Goal: Task Accomplishment & Management: Complete application form

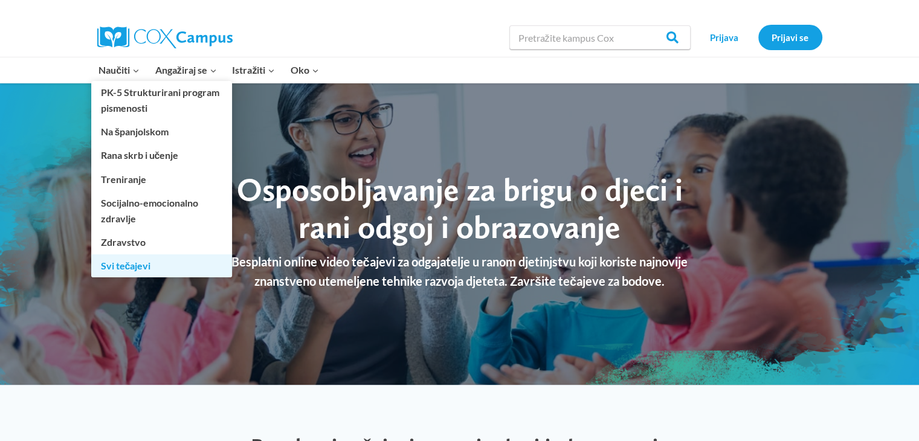
click at [145, 262] on font "Svi tečajevi" at bounding box center [126, 265] width 50 height 11
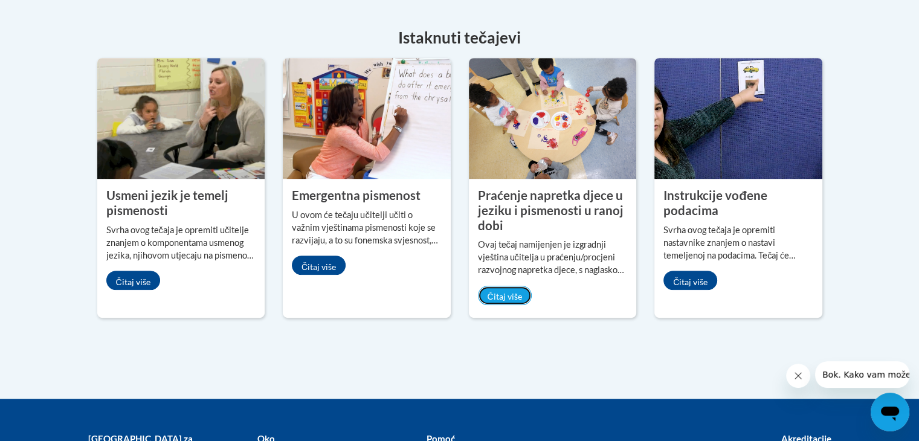
scroll to position [604, 0]
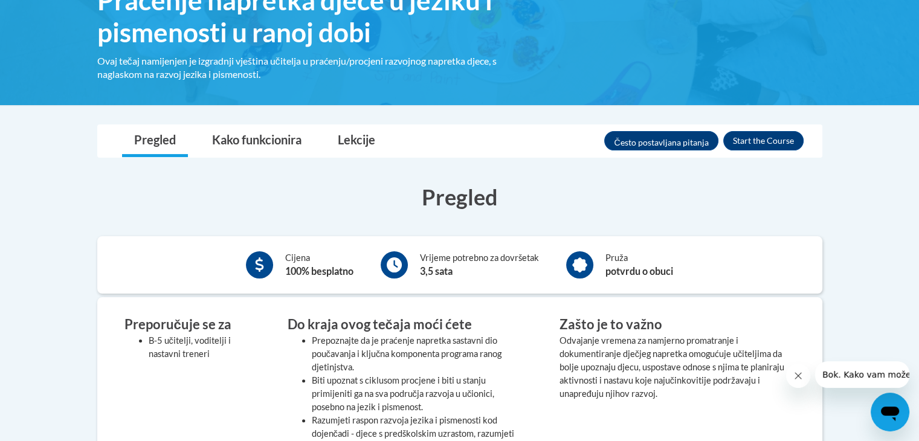
scroll to position [224, 0]
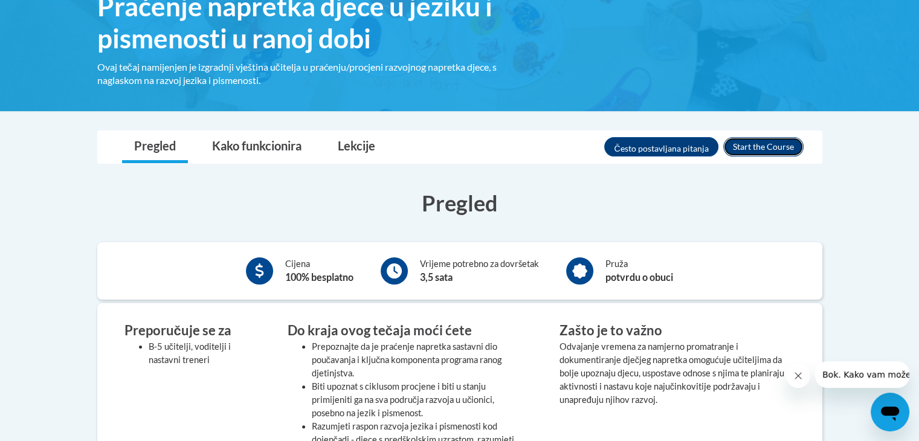
drag, startPoint x: 767, startPoint y: 149, endPoint x: 782, endPoint y: 146, distance: 14.8
click at [782, 146] on button "Upisati" at bounding box center [763, 146] width 80 height 19
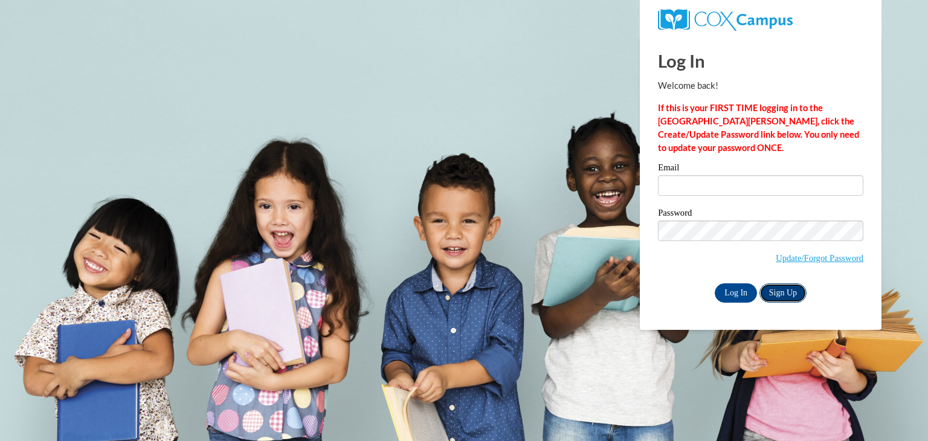
click at [791, 294] on link "Sign Up" at bounding box center [783, 292] width 47 height 19
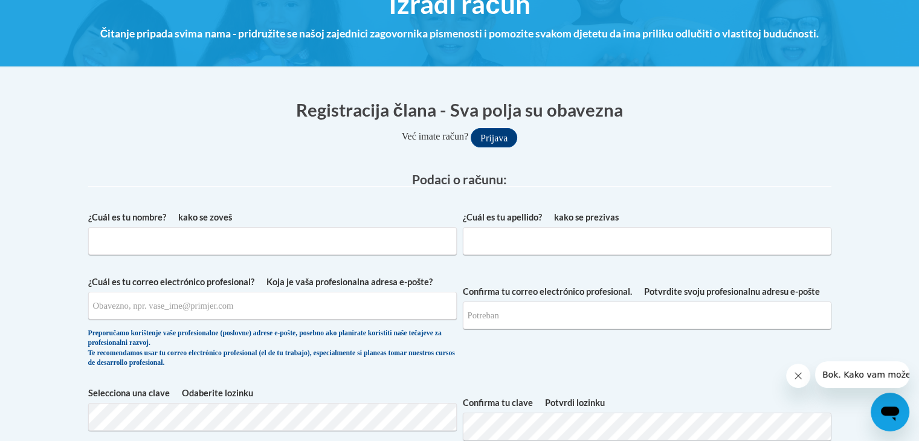
scroll to position [181, 0]
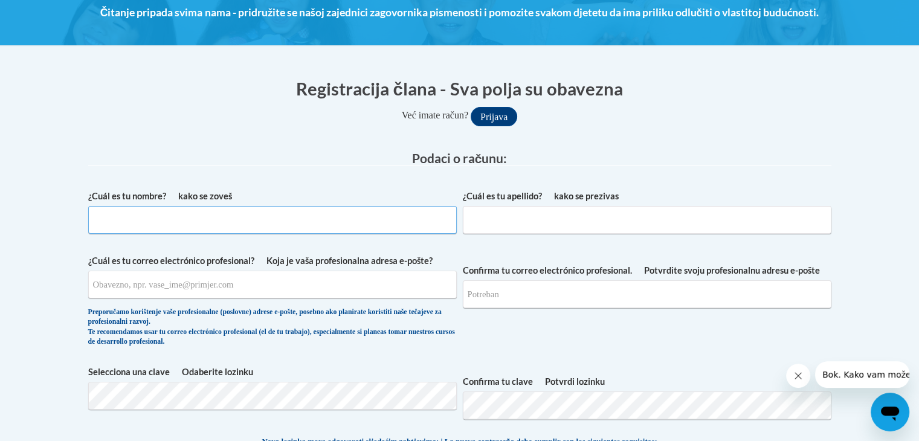
click at [261, 218] on input "kako se zoveš ¿Cuál es tu nombre?" at bounding box center [272, 220] width 369 height 28
type input "l"
type input "Lucija"
type input "Klaić"
click at [372, 288] on input "lucijaaklaic@gmail.com" at bounding box center [272, 285] width 369 height 28
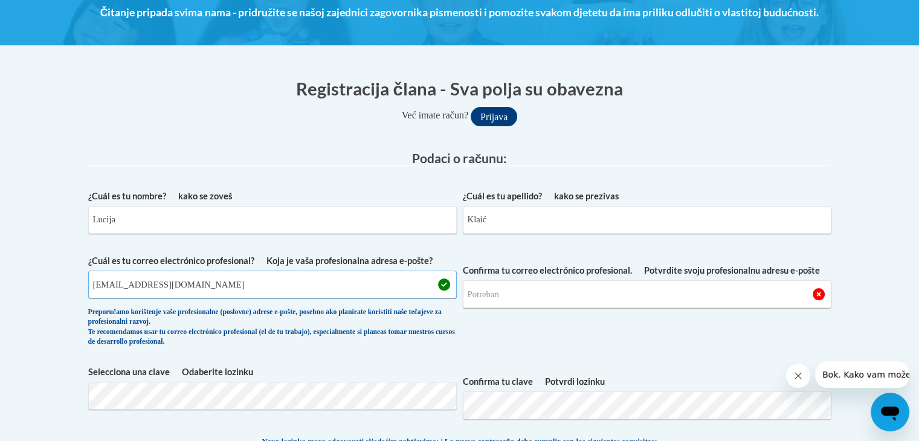
click at [372, 288] on input "lucijaaklaic@gmail.com" at bounding box center [272, 285] width 369 height 28
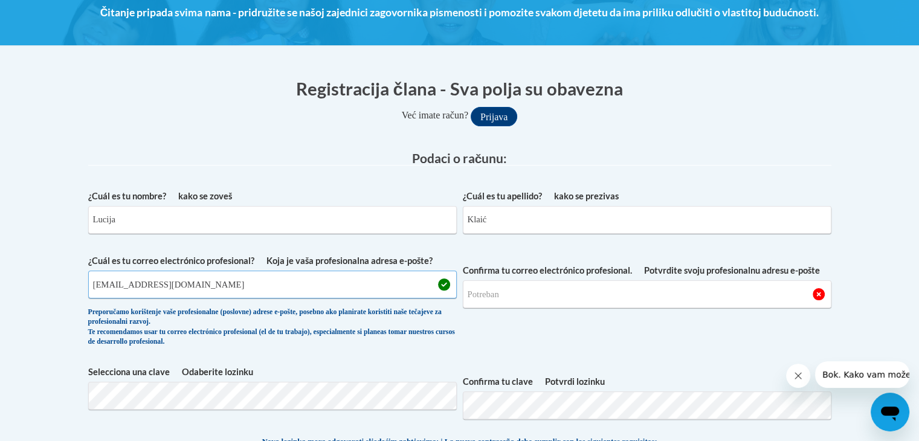
type input "lucijaaklaic@gmail.com"
click at [594, 299] on input "Potvrdite svoju profesionalnu adresu e-pošte Confirma tu correo electrónico pro…" at bounding box center [647, 294] width 369 height 28
click at [552, 296] on input "Potvrdite svoju profesionalnu adresu e-pošte Confirma tu correo electrónico pro…" at bounding box center [647, 294] width 369 height 28
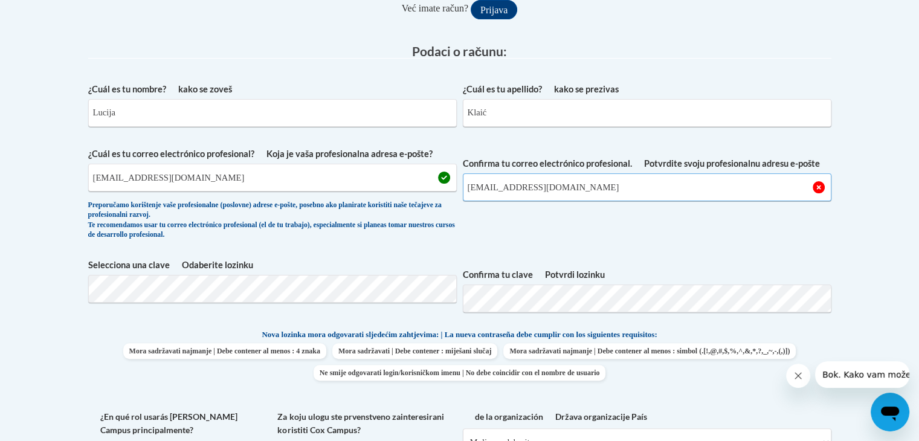
scroll to position [302, 0]
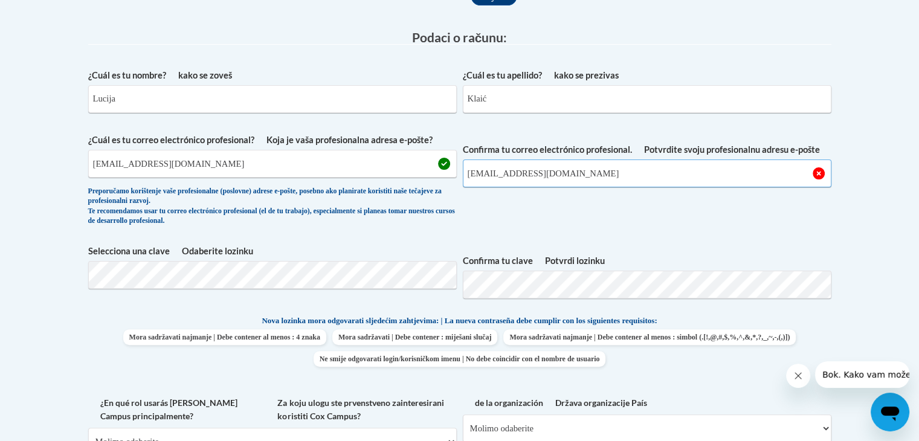
type input "lucijaaklaic@gmail.com"
click at [520, 230] on span "Potvrdite svoju profesionalnu adresu e-pošte Confirma tu correo electrónico pro…" at bounding box center [647, 183] width 369 height 98
click at [639, 254] on label "Potvrdi lozinku Confirma tu clave" at bounding box center [647, 260] width 369 height 13
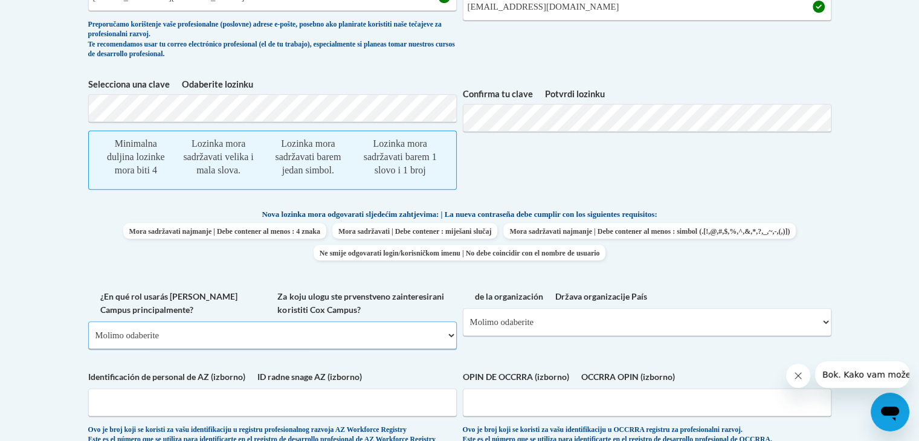
scroll to position [497, 0]
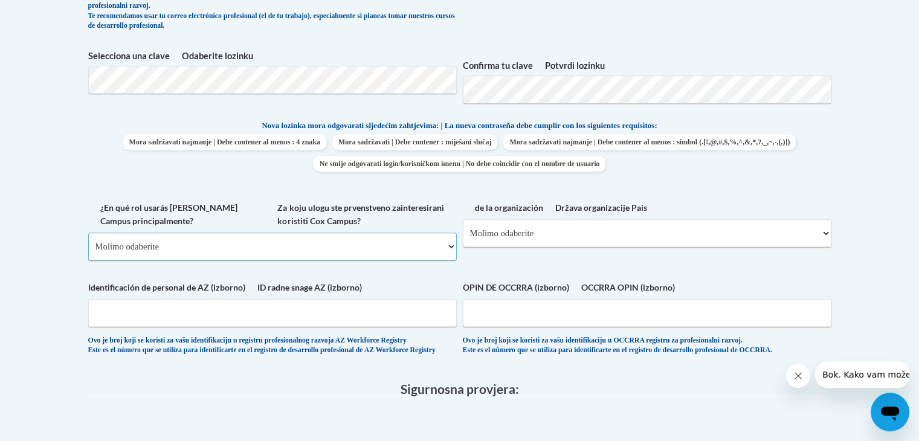
click at [397, 244] on select "Molimo odaberite Fakultet/Sveučilište | Colegio/Universidad Zajednica/neprofitn…" at bounding box center [272, 247] width 369 height 28
select select "fbf2d438-af2f-41f8-98f1-81c410e29de3"
click at [88, 233] on select "Molimo odaberite Fakultet/Sveučilište | Colegio/Universidad Zajednica/neprofitn…" at bounding box center [272, 247] width 369 height 28
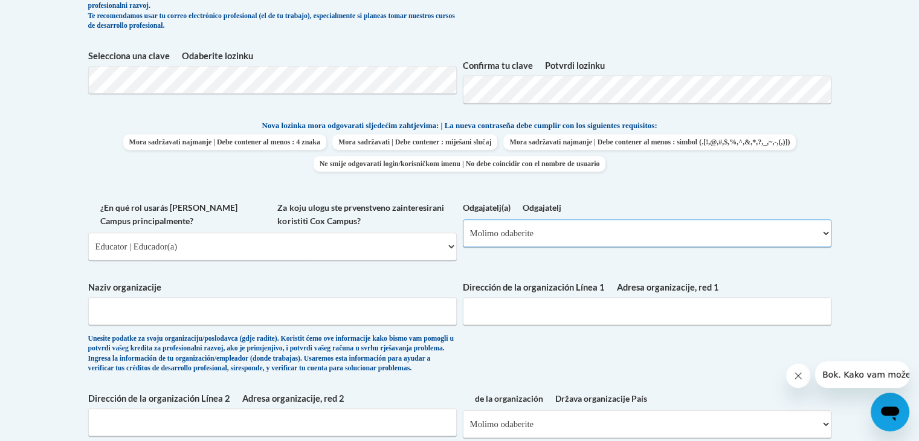
click at [533, 237] on select "Molimo odaberite Rano učenje/Vaspitač/Družatelj obiteljske kućne njege | Maestr…" at bounding box center [647, 233] width 369 height 28
click at [578, 236] on select "Molimo odaberite Rano učenje/Vaspitač/Družatelj obiteljske kućne njege | Maestr…" at bounding box center [647, 233] width 369 height 28
select select "6732b29e-f5f4-40e4-a595-7dafd2b8fb29"
click at [463, 219] on select "Molimo odaberite Rano učenje/Vaspitač/Družatelj obiteljske kućne njege | Maestr…" at bounding box center [647, 233] width 369 height 28
click at [244, 312] on input "Naziv organizacije" at bounding box center [272, 311] width 369 height 28
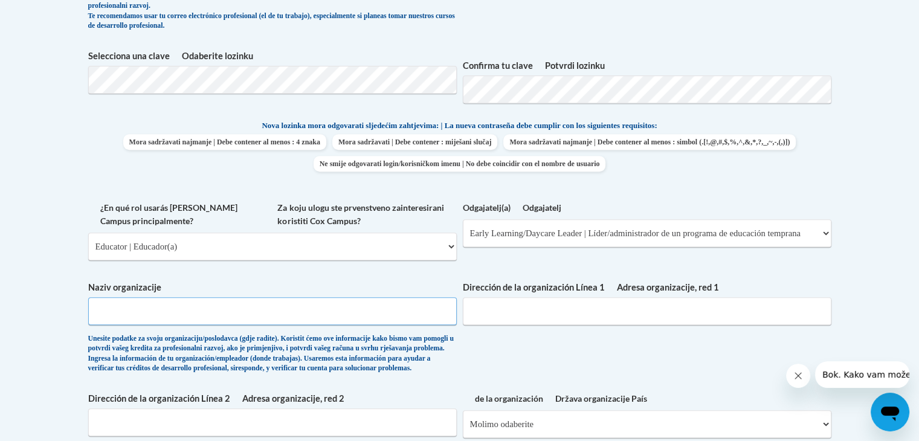
click at [319, 318] on input "Naziv organizacije" at bounding box center [272, 311] width 369 height 28
click at [537, 317] on input "Adresa organizacije, red 1 Dirección de la organización Línea 1" at bounding box center [647, 311] width 369 height 28
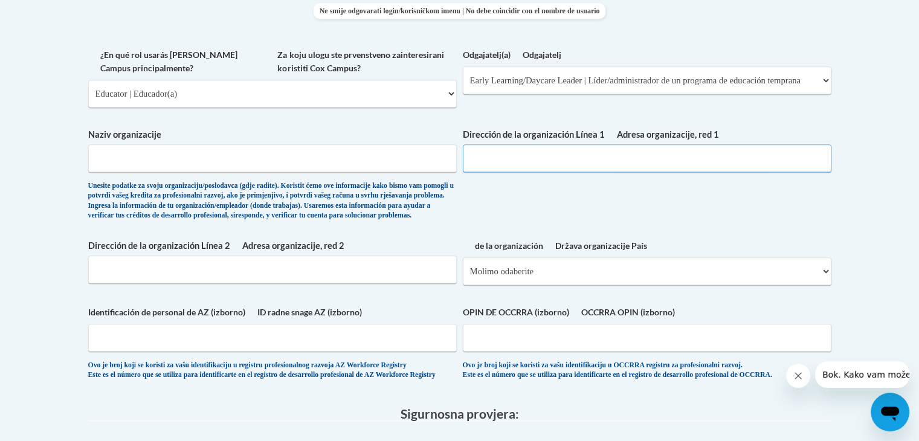
scroll to position [679, 0]
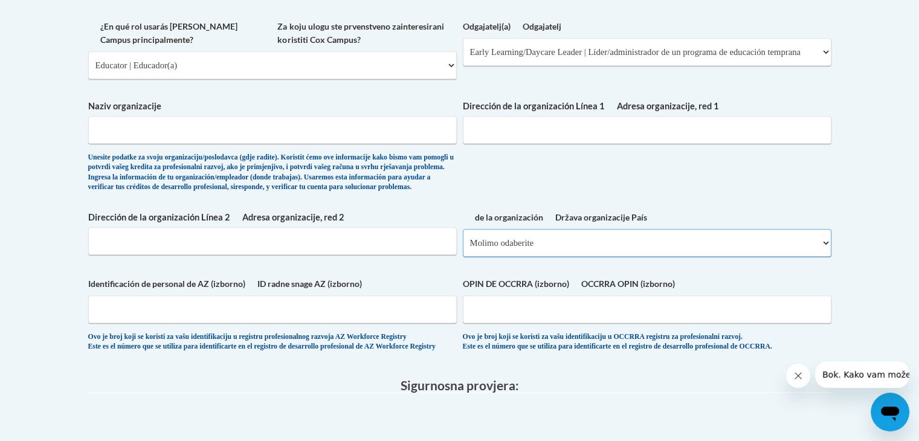
click at [507, 257] on select "Molimo odaberite Sjedinjene Države | Estados Unidos Izvan Sjedinjenih Država | …" at bounding box center [647, 243] width 369 height 28
select select "2ba6c5f2-6ab4-47b5-9408-0a73ae60d186"
click at [463, 248] on select "Molimo odaberite Sjedinjene Države | Estados Unidos Izvan Sjedinjenih Država | …" at bounding box center [647, 243] width 369 height 28
select select
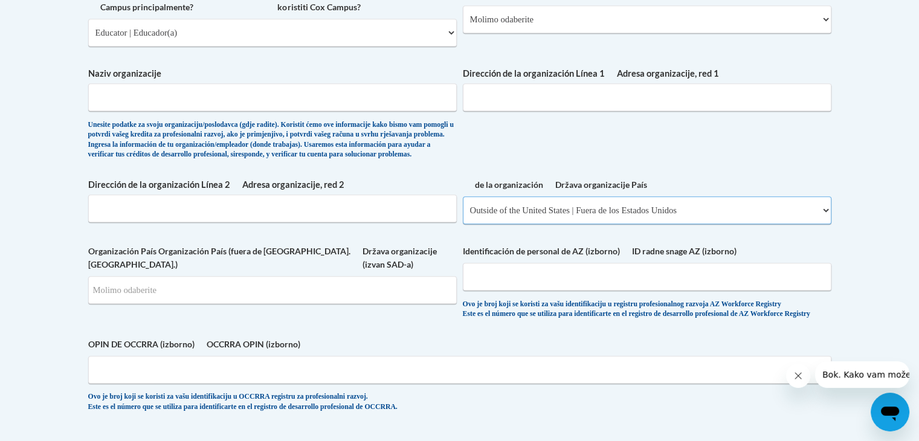
scroll to position [739, 0]
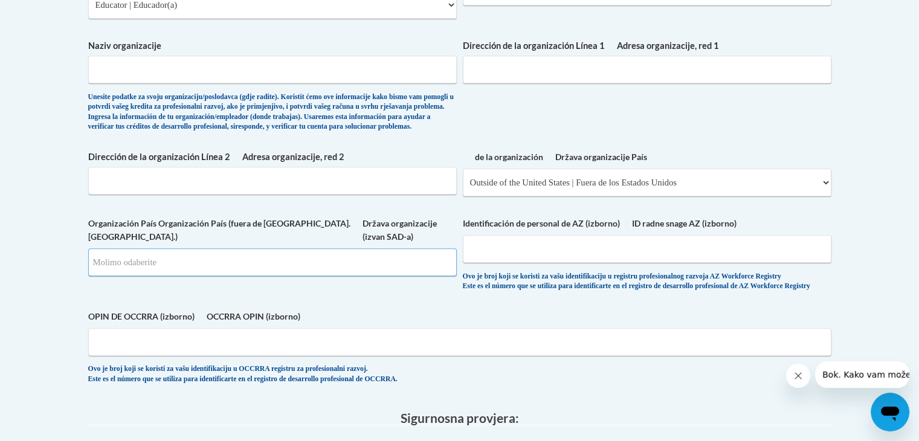
click at [350, 271] on input "Pretraživanje" at bounding box center [272, 262] width 369 height 28
type input "HR"
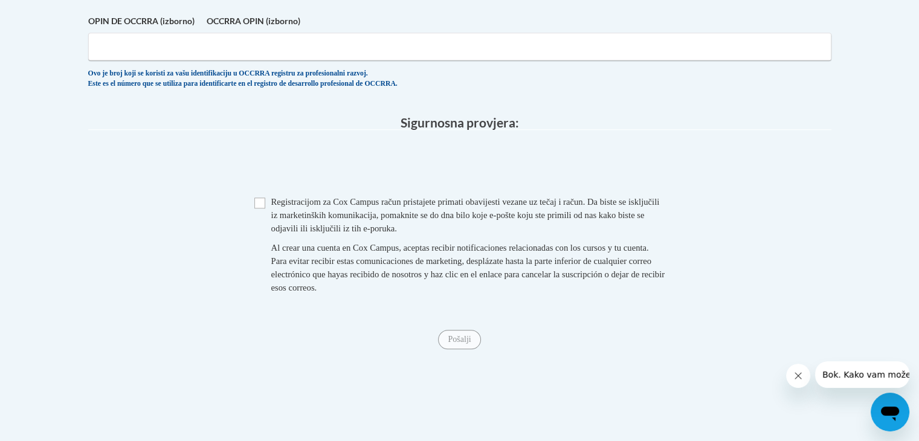
scroll to position [1041, 0]
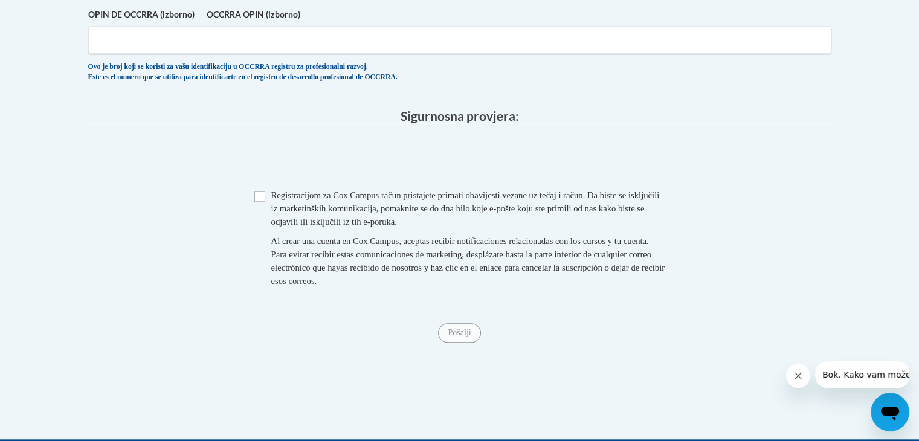
click at [280, 227] on font "Registracijom za Cox Campus račun pristajete primati obavijesti vezane uz tečaj…" at bounding box center [465, 208] width 389 height 36
click at [262, 245] on span "Potvrdni okvir Registracijom za Cox Campus račun pristajete primati obavijesti …" at bounding box center [459, 244] width 411 height 111
click at [262, 202] on input "Potvrdni okvir" at bounding box center [259, 196] width 11 height 11
checkbox input "true"
click at [457, 343] on input "Pošalji" at bounding box center [459, 332] width 42 height 19
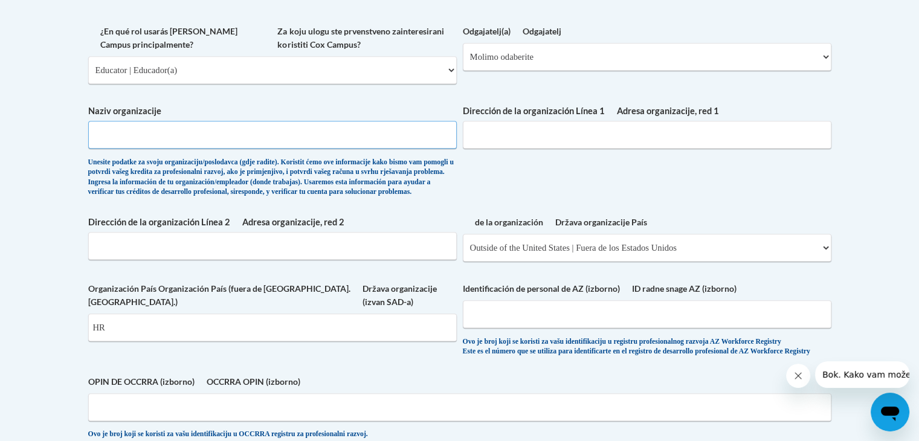
scroll to position [613, 0]
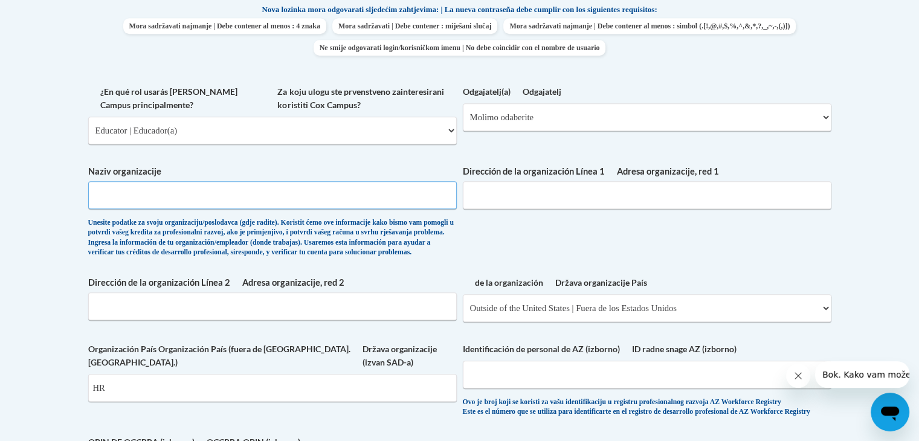
click at [311, 202] on input "Naziv organizacije" at bounding box center [272, 195] width 369 height 28
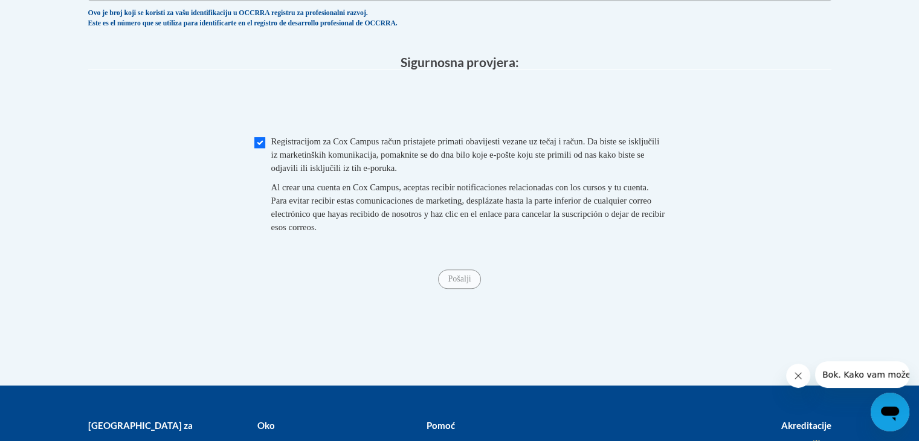
scroll to position [1097, 0]
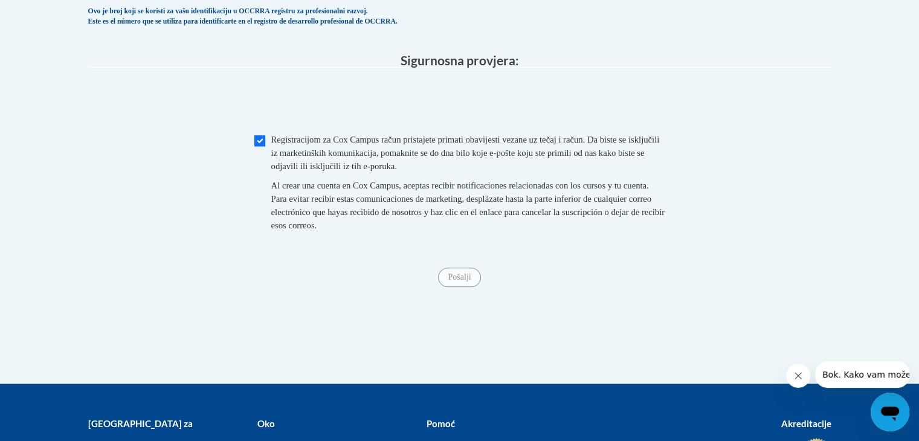
type input "Preschool of Osijek"
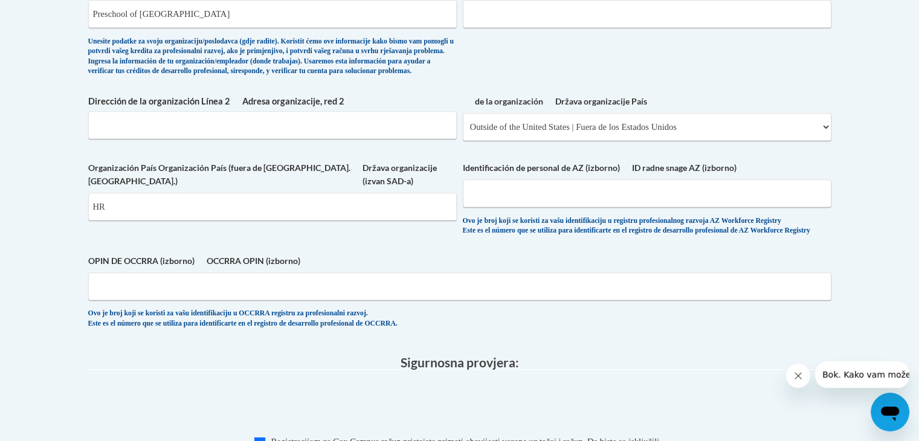
scroll to position [553, 0]
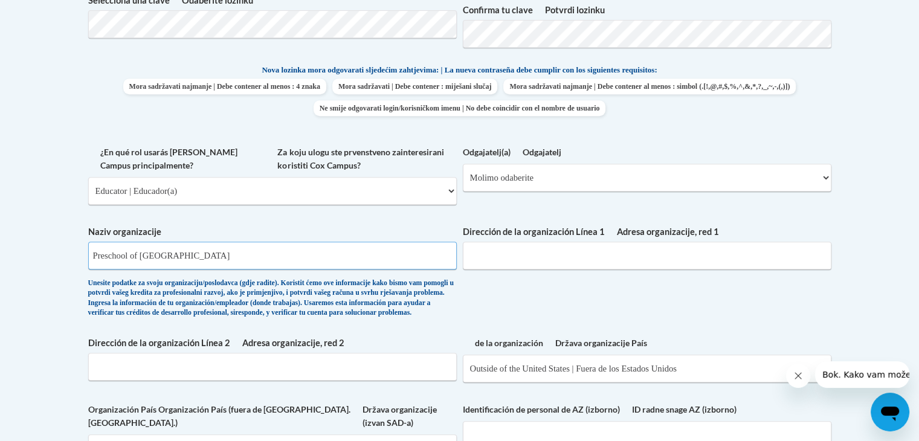
click at [300, 242] on input "Preschool of Osijek" at bounding box center [272, 256] width 369 height 28
click at [355, 273] on span "Naziv organizacije Preschool of Osijek Unesite podatke za svoju organizaciju/po…" at bounding box center [272, 271] width 369 height 92
click at [509, 266] on input "Adresa organizacije, red 1 Dirección de la organización Línea 1" at bounding box center [647, 256] width 369 height 28
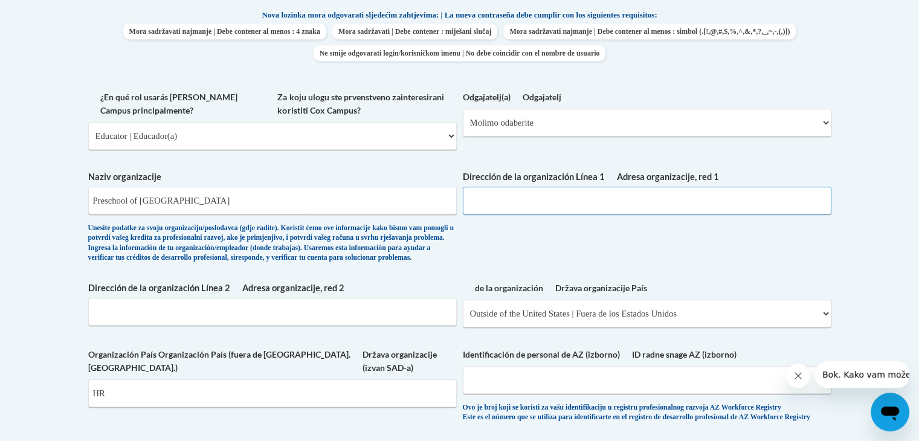
scroll to position [674, 0]
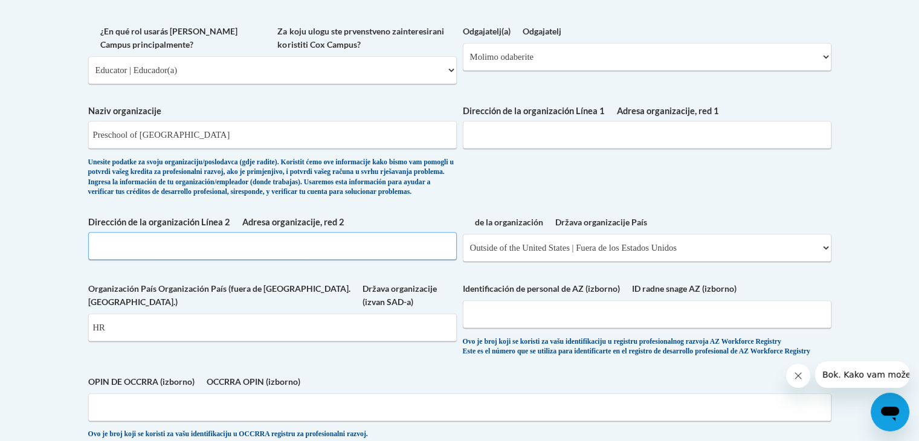
click at [326, 260] on input "Adresa organizacije, red 2 Dirección de la organización Línea 2" at bounding box center [272, 246] width 369 height 28
click at [551, 138] on input "Adresa organizacije, red 1 Dirección de la organización Línea 1" at bounding box center [647, 135] width 369 height 28
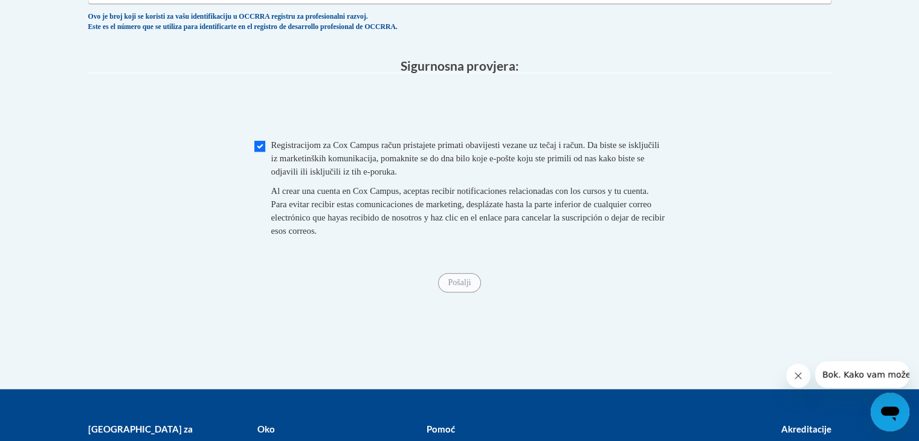
scroll to position [1097, 0]
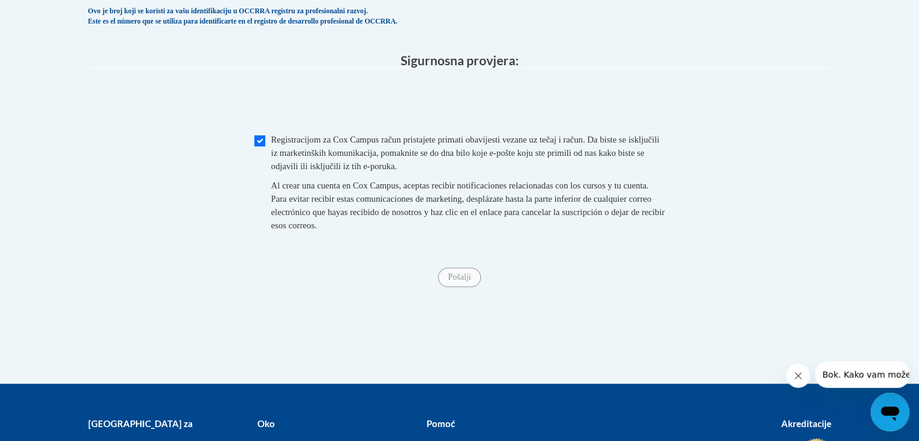
type input "s"
click at [259, 146] on input "Potvrdni okvir" at bounding box center [259, 140] width 11 height 11
checkbox input "true"
click at [457, 287] on input "Pošalji" at bounding box center [459, 277] width 42 height 19
